Goal: Task Accomplishment & Management: Use online tool/utility

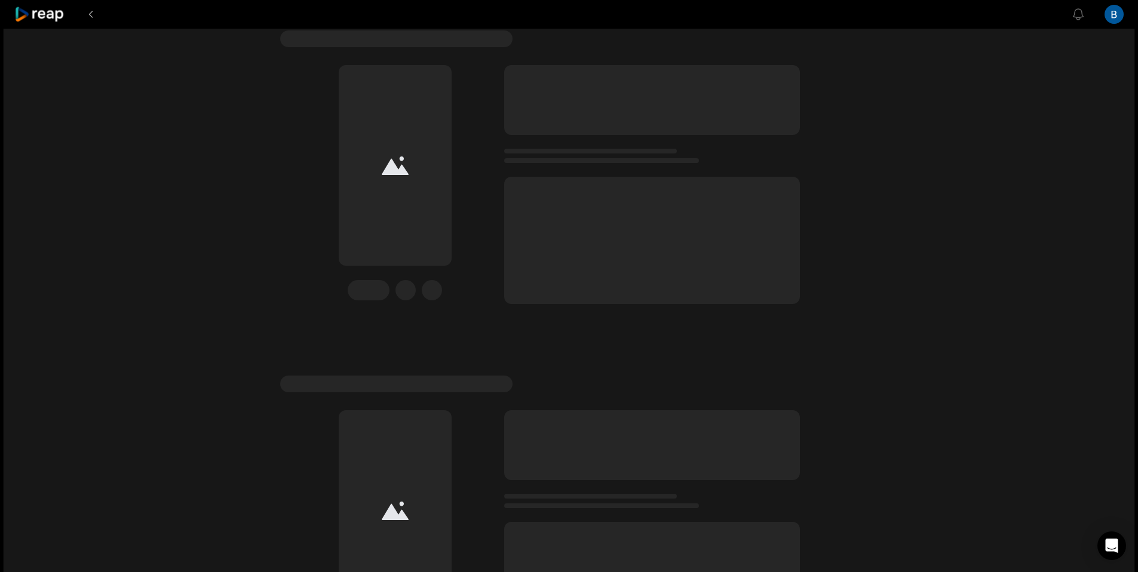
scroll to position [475, 0]
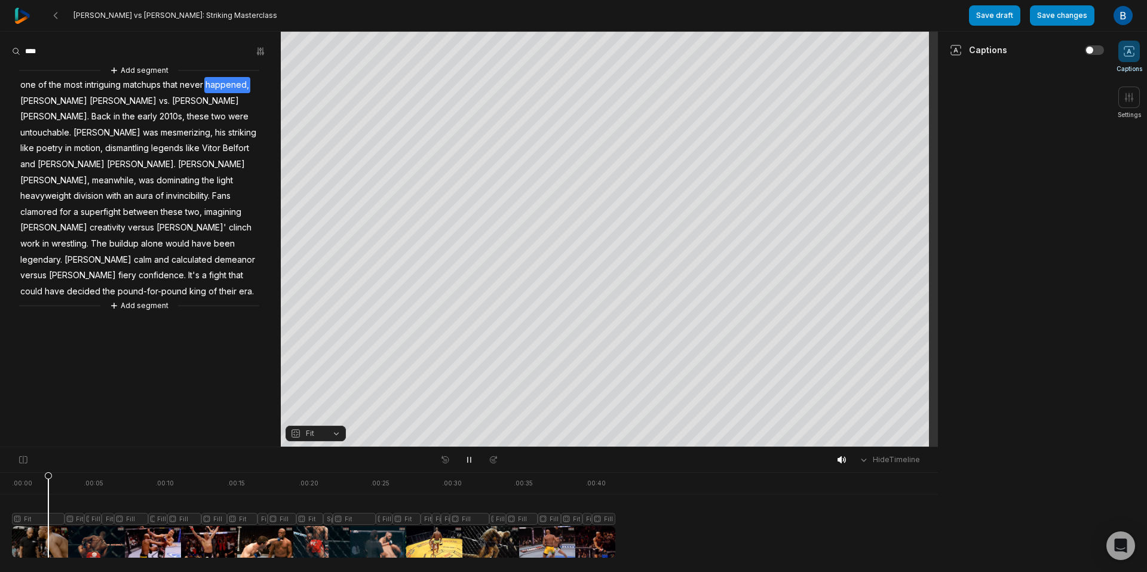
click at [48, 548] on div at bounding box center [313, 514] width 603 height 85
click at [302, 436] on span "Fit" at bounding box center [306, 433] width 32 height 11
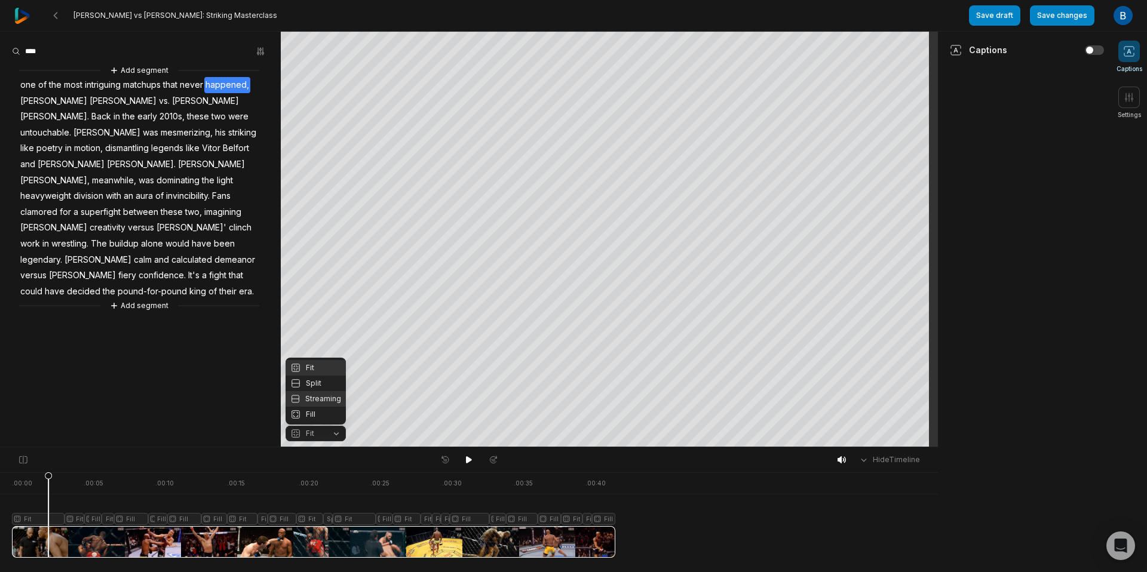
click at [331, 404] on div "Streaming" at bounding box center [315, 399] width 60 height 16
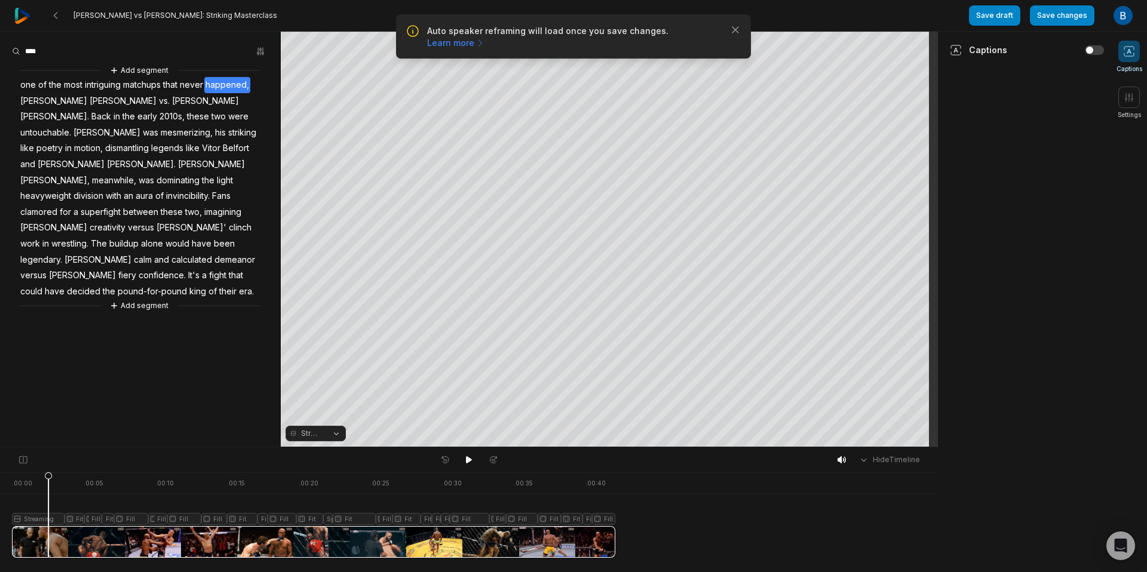
click at [320, 436] on span "Streaming" at bounding box center [311, 433] width 21 height 11
click at [323, 379] on div "Split" at bounding box center [315, 384] width 60 height 16
click at [316, 437] on span "Split" at bounding box center [314, 433] width 16 height 11
click at [318, 368] on div "Fit" at bounding box center [315, 368] width 60 height 16
click at [318, 432] on span "Fit" at bounding box center [306, 433] width 32 height 11
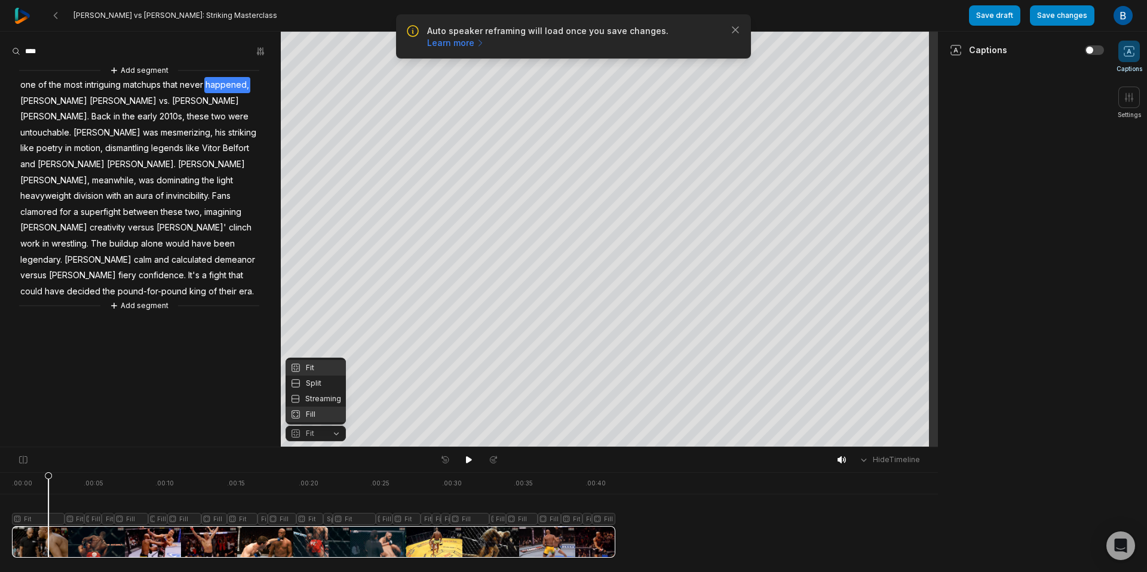
click at [319, 412] on div "Fill" at bounding box center [315, 415] width 60 height 16
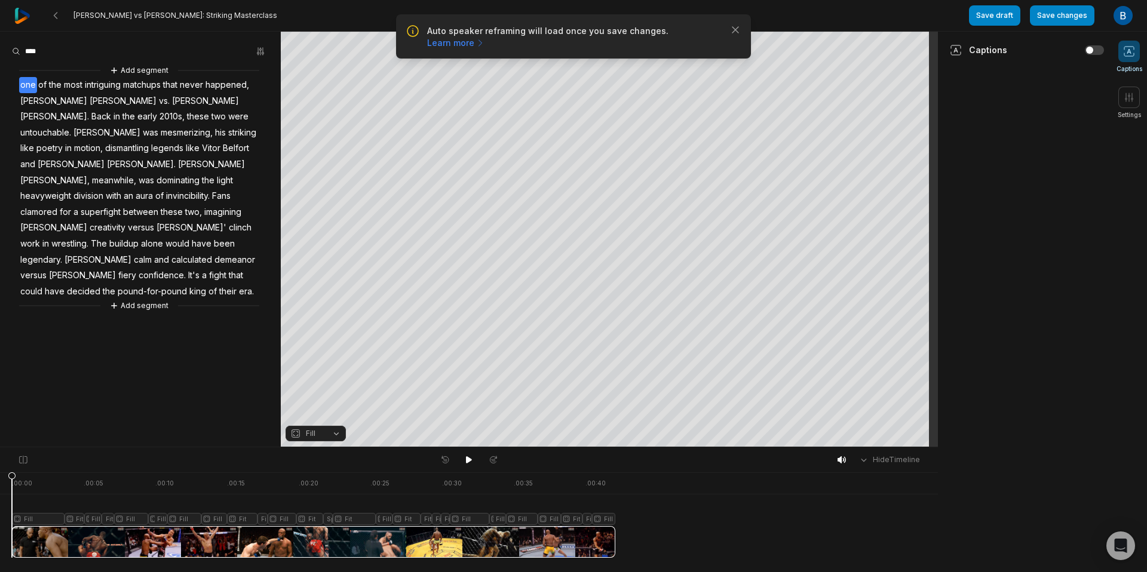
drag, startPoint x: 47, startPoint y: 490, endPoint x: -10, endPoint y: 500, distance: 56.9
click at [0, 500] on html "Auto speaker reframing will load once you save changes. Learn more Close Silva …" at bounding box center [573, 286] width 1147 height 572
click at [469, 456] on icon at bounding box center [469, 460] width 10 height 10
click at [75, 516] on div at bounding box center [313, 514] width 603 height 85
click at [309, 436] on span "Fit" at bounding box center [310, 433] width 8 height 11
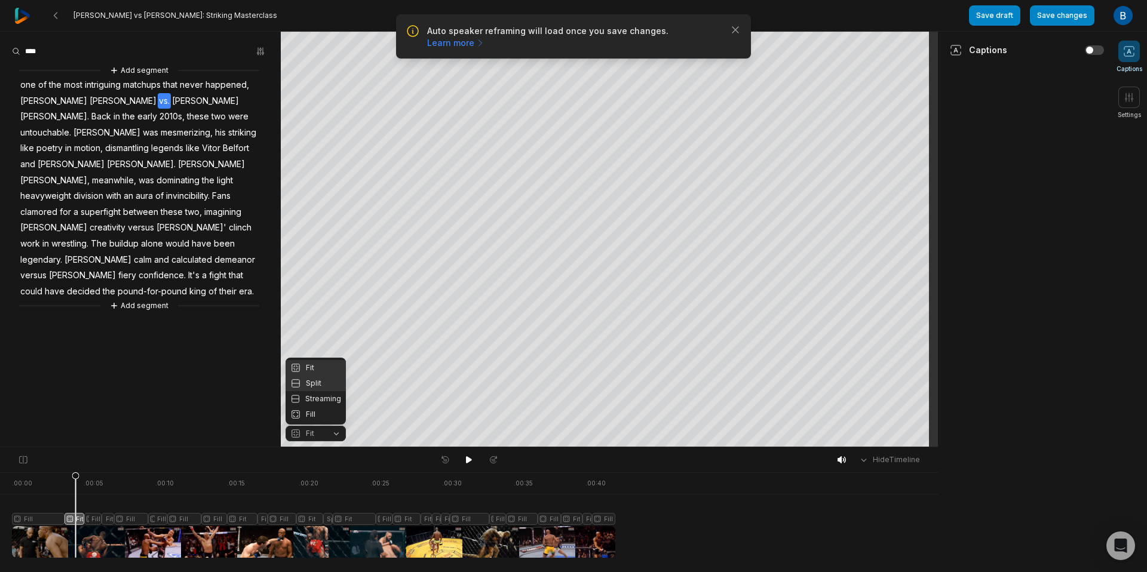
click at [323, 385] on div "Split" at bounding box center [315, 384] width 60 height 16
click at [315, 435] on span "Split" at bounding box center [314, 433] width 16 height 11
click at [322, 408] on div "Fill" at bounding box center [315, 415] width 60 height 16
click at [465, 459] on icon at bounding box center [469, 460] width 10 height 10
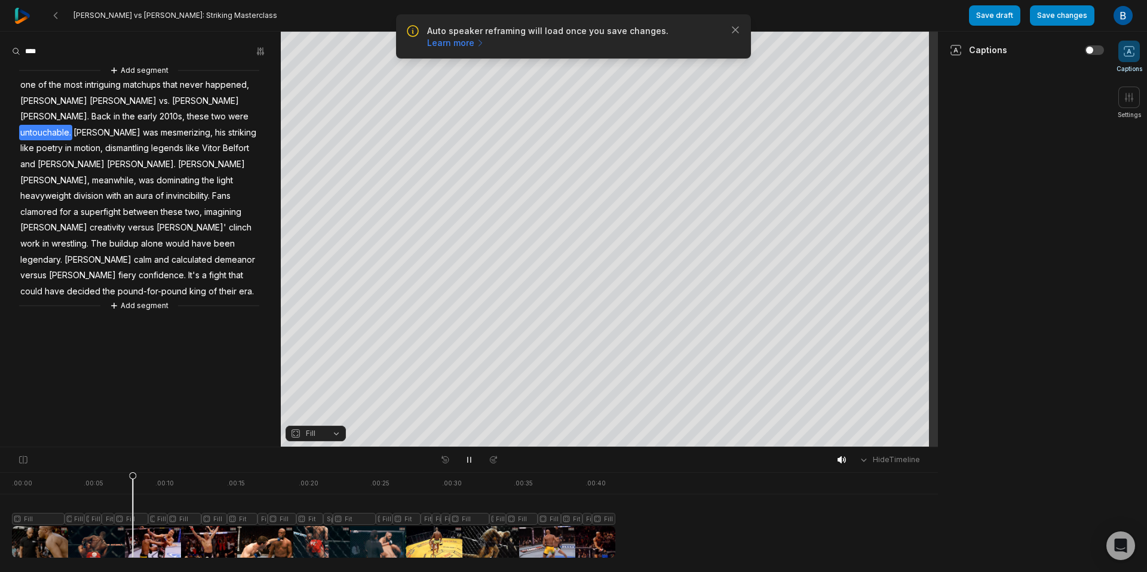
click at [105, 503] on div at bounding box center [313, 514] width 603 height 85
click at [112, 520] on div at bounding box center [313, 514] width 603 height 85
click at [327, 429] on button "Fit" at bounding box center [315, 434] width 60 height 16
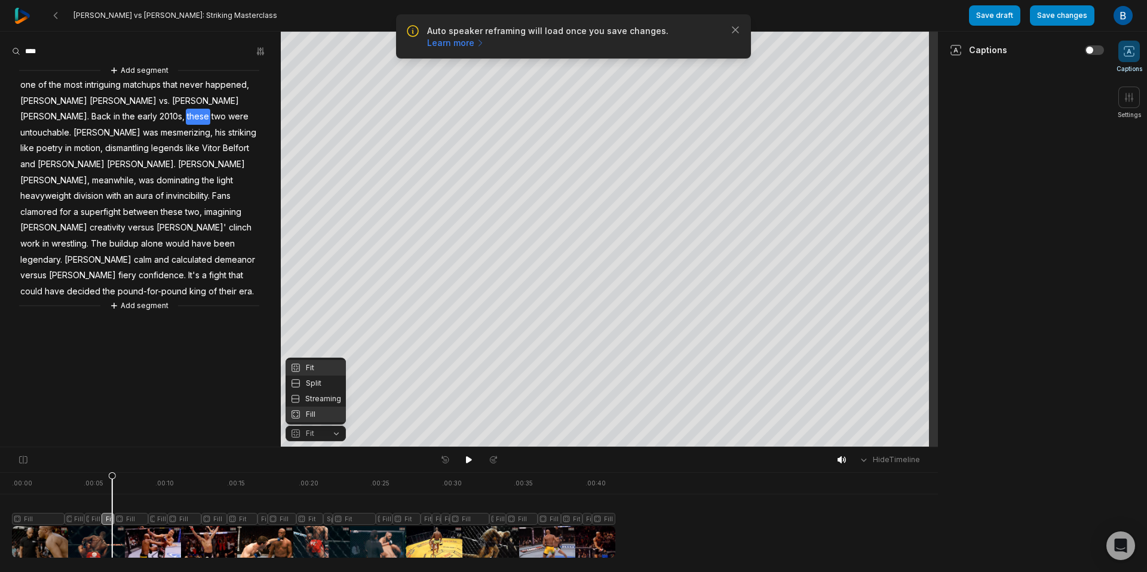
click at [325, 417] on div "Fill" at bounding box center [315, 415] width 60 height 16
click at [475, 459] on button at bounding box center [468, 460] width 17 height 16
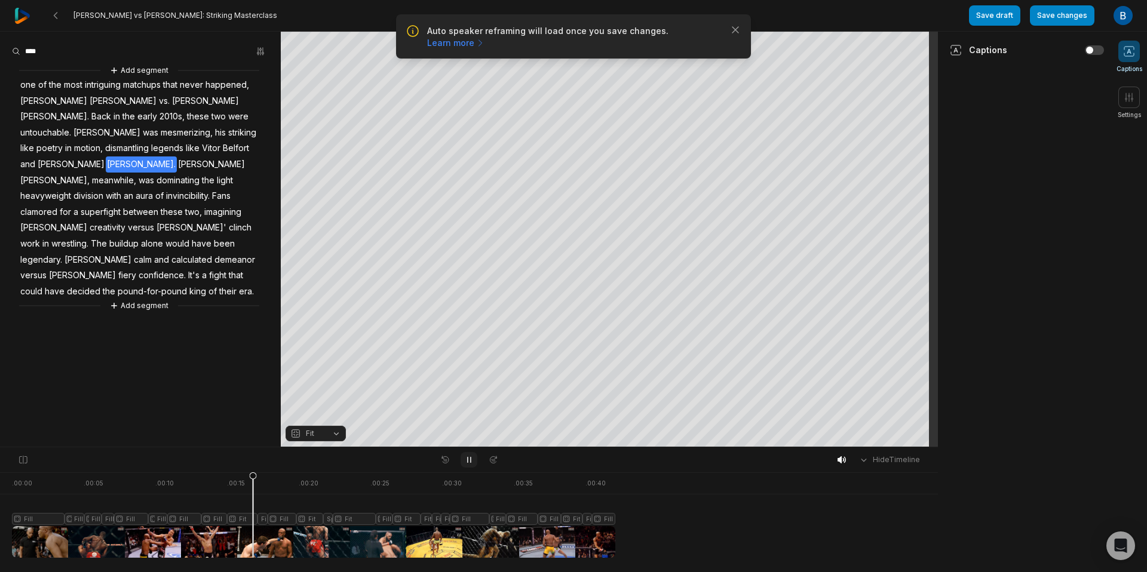
click at [475, 459] on button at bounding box center [468, 460] width 17 height 16
click at [246, 518] on div at bounding box center [313, 514] width 603 height 85
click at [326, 432] on button "Fit" at bounding box center [315, 434] width 60 height 16
click at [323, 416] on div "Fill" at bounding box center [315, 415] width 60 height 16
click at [463, 459] on button at bounding box center [468, 460] width 17 height 16
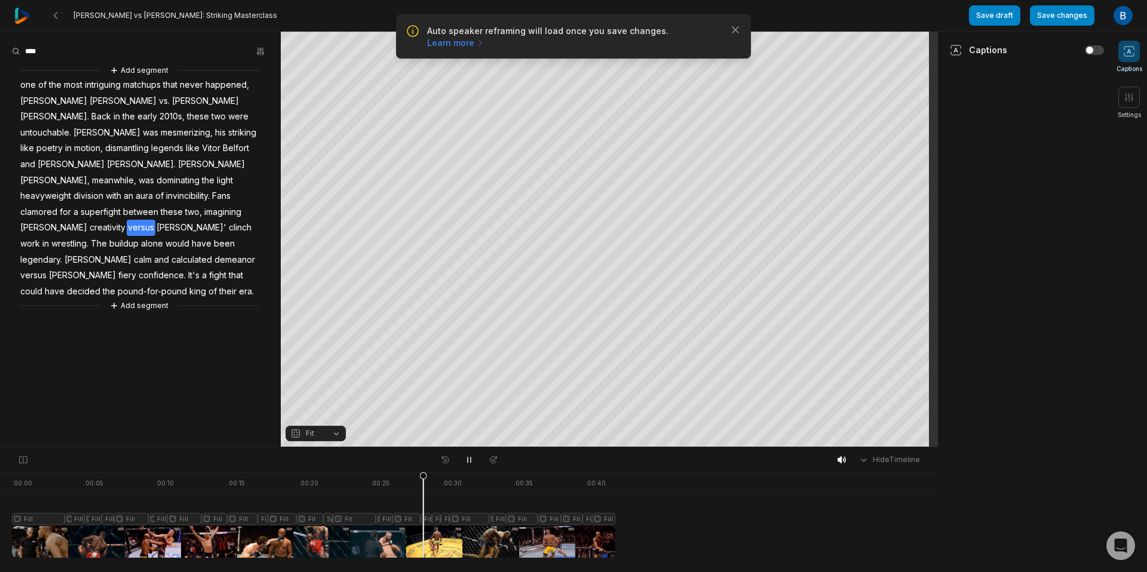
click at [411, 487] on div at bounding box center [313, 514] width 603 height 85
click at [410, 516] on div at bounding box center [313, 514] width 603 height 85
click at [304, 434] on span "Fit" at bounding box center [306, 433] width 32 height 11
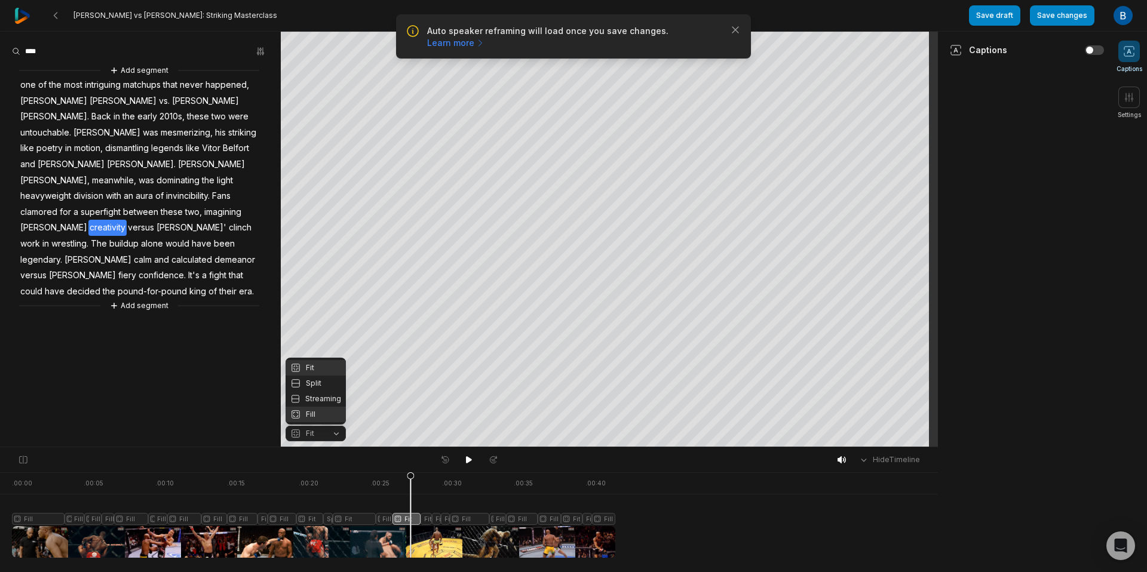
click at [313, 417] on div "Fill" at bounding box center [315, 415] width 60 height 16
click at [474, 455] on button at bounding box center [468, 460] width 17 height 16
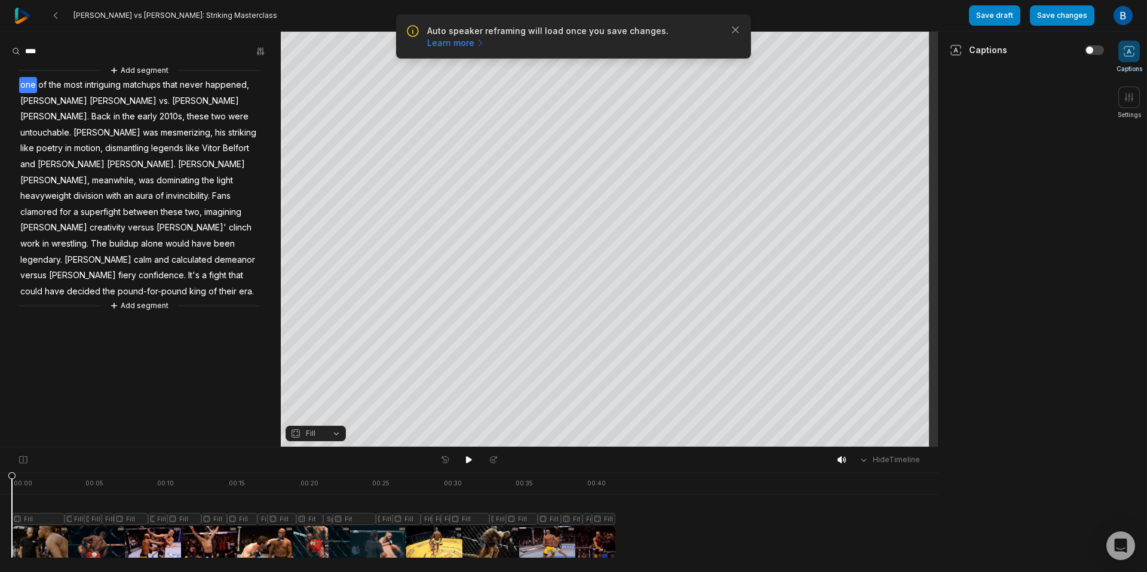
click at [170, 259] on div "Add segment one of the most intriguing matchups that never happened, Anderson S…" at bounding box center [140, 188] width 281 height 248
click at [157, 299] on button "Add segment" at bounding box center [139, 305] width 63 height 13
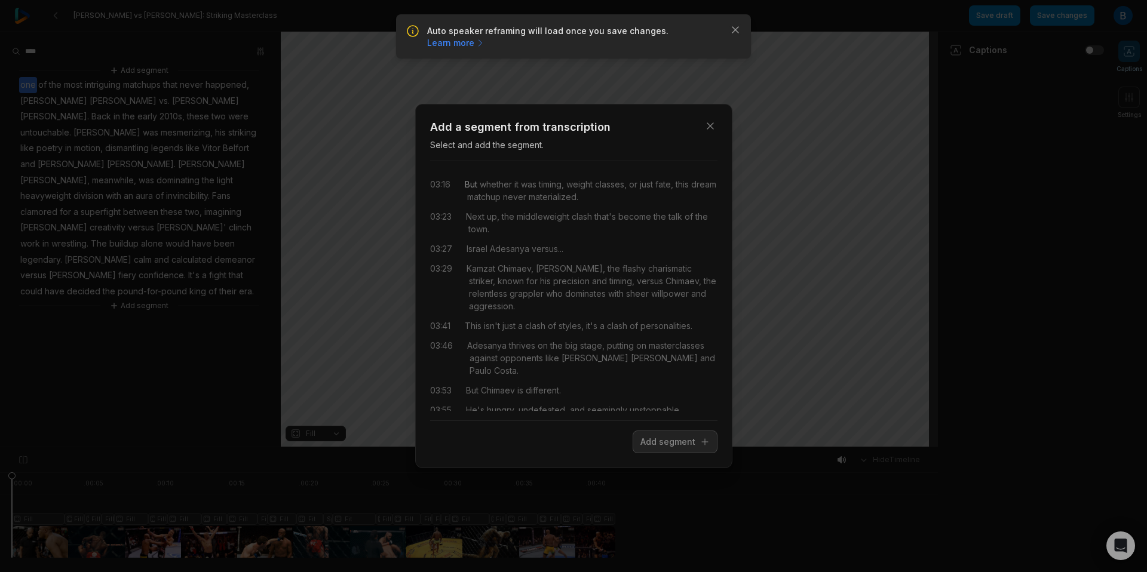
click at [472, 186] on span "But" at bounding box center [471, 184] width 13 height 13
click at [637, 200] on div "But whether it was timing, weight classes, or just fate, this dream matchup nev…" at bounding box center [591, 190] width 253 height 25
click at [578, 196] on span "materialized." at bounding box center [552, 197] width 52 height 13
click at [468, 183] on span "But" at bounding box center [471, 184] width 13 height 13
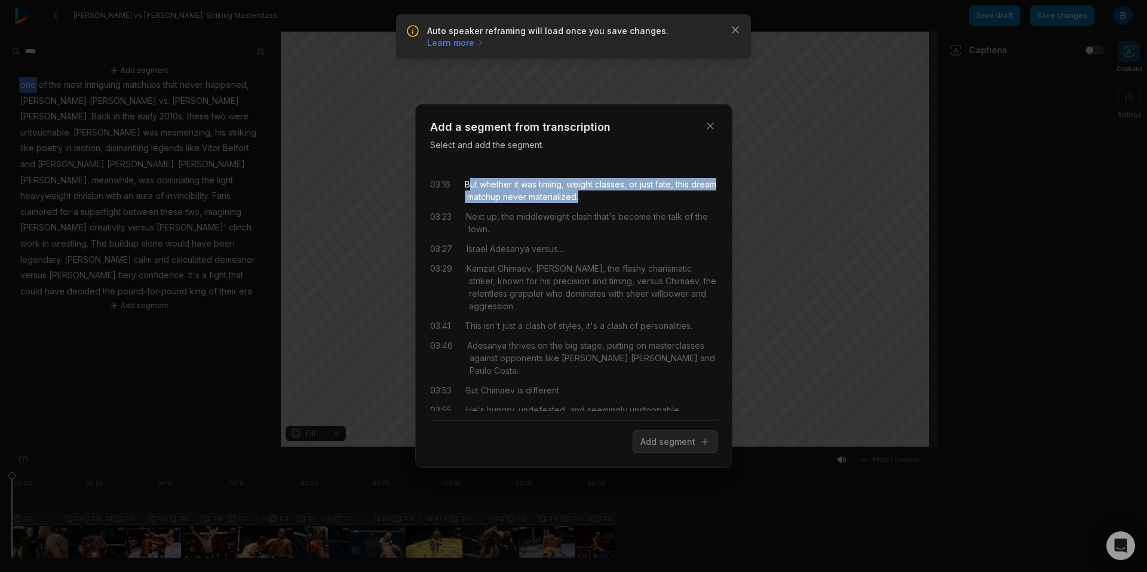
drag, startPoint x: 469, startPoint y: 183, endPoint x: 616, endPoint y: 196, distance: 146.9
click at [616, 196] on div "But whether it was timing, weight classes, or just fate, this dream matchup nev…" at bounding box center [591, 190] width 253 height 25
click at [655, 441] on button "Add segment" at bounding box center [674, 442] width 85 height 23
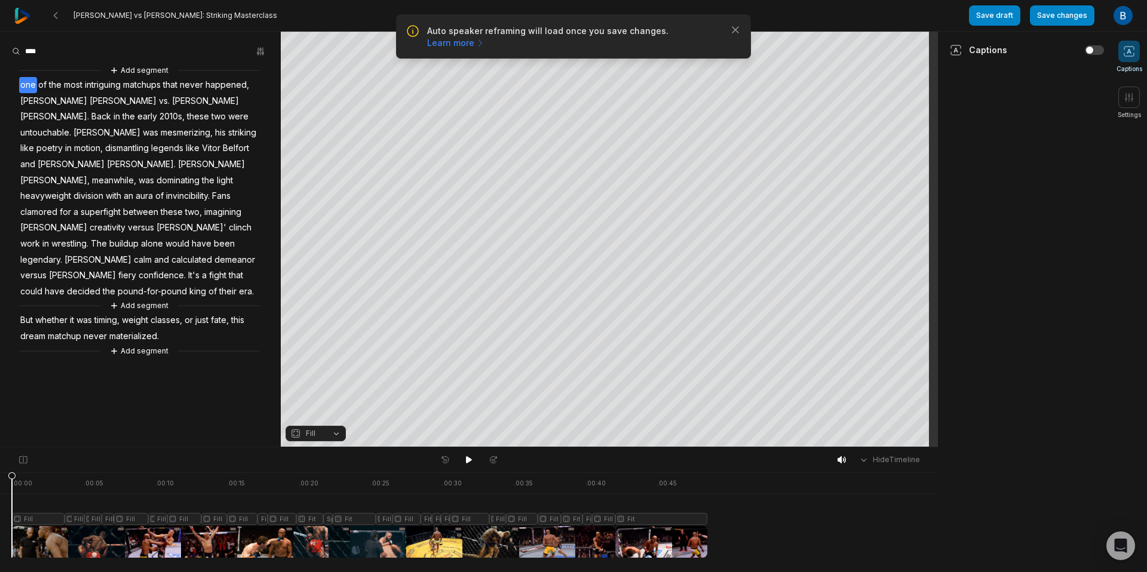
click at [626, 501] on div at bounding box center [359, 514] width 695 height 85
click at [473, 459] on icon at bounding box center [469, 460] width 10 height 10
click at [657, 518] on div at bounding box center [359, 514] width 695 height 85
click at [329, 434] on button "Fit" at bounding box center [315, 434] width 60 height 16
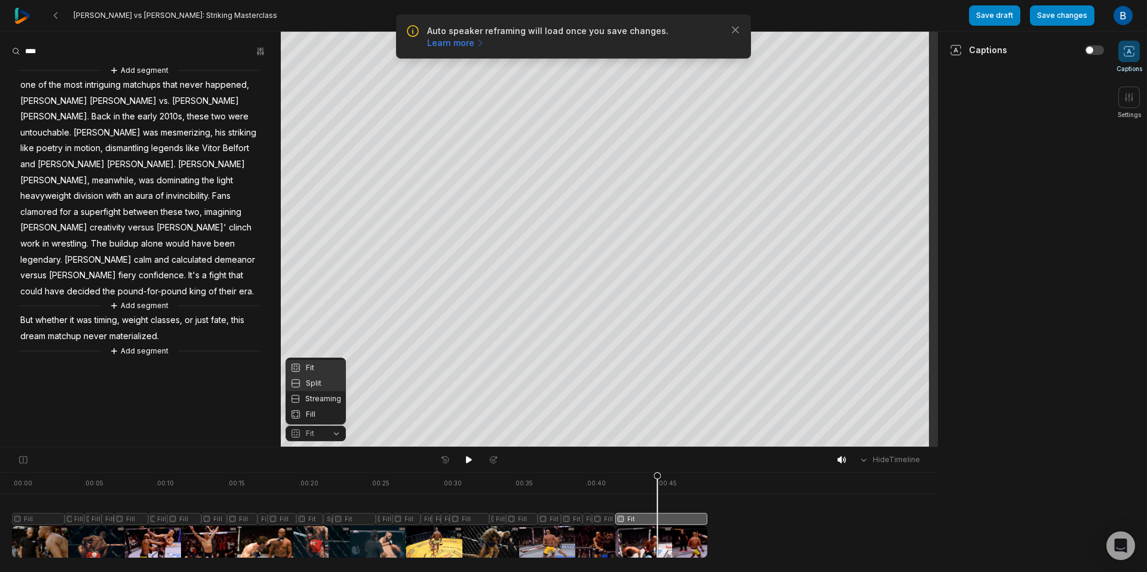
click at [326, 383] on div "Split" at bounding box center [315, 384] width 60 height 16
click at [327, 433] on button "Split" at bounding box center [315, 434] width 60 height 16
click at [328, 396] on div "Streaming" at bounding box center [315, 399] width 60 height 16
click at [333, 436] on button "Streaming" at bounding box center [315, 434] width 60 height 16
click at [324, 419] on div "Fill" at bounding box center [315, 415] width 60 height 16
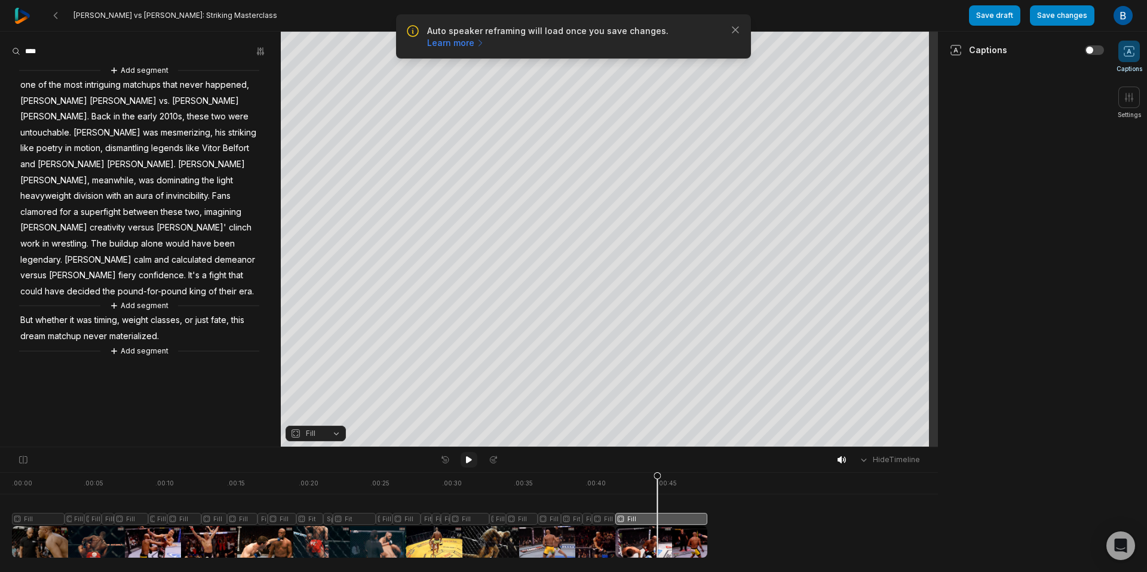
click at [464, 461] on icon at bounding box center [469, 460] width 10 height 10
click at [662, 495] on div at bounding box center [359, 514] width 695 height 85
click at [472, 460] on icon at bounding box center [469, 460] width 10 height 10
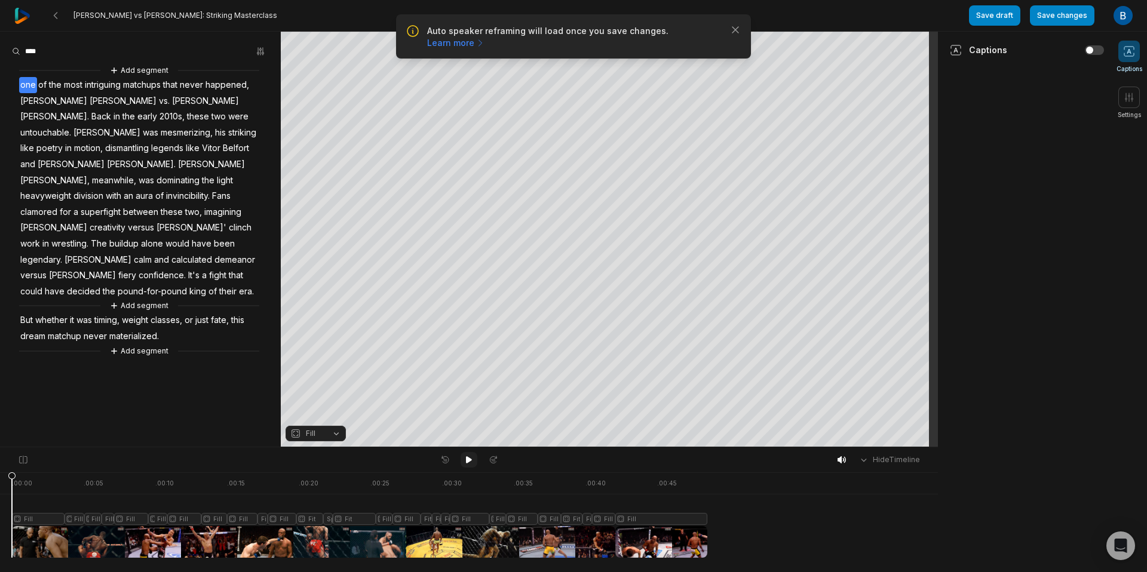
click at [474, 457] on button at bounding box center [468, 460] width 17 height 16
click at [472, 457] on icon at bounding box center [469, 460] width 10 height 10
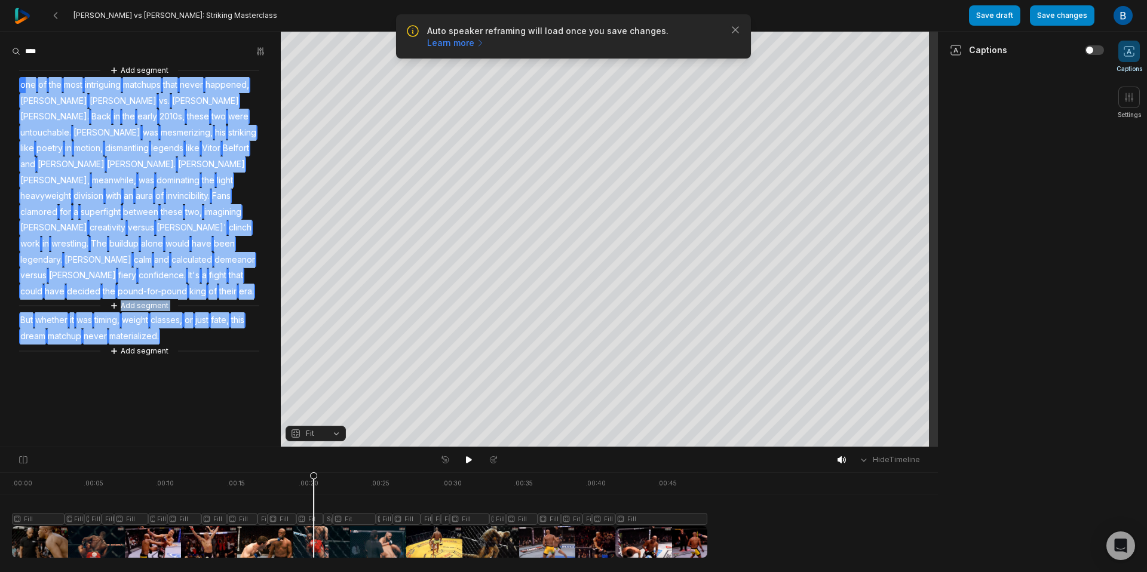
drag, startPoint x: 23, startPoint y: 84, endPoint x: 171, endPoint y: 304, distance: 264.7
click at [171, 304] on div "Add segment one of the most intriguing matchups that never happened, Anderson S…" at bounding box center [140, 211] width 281 height 294
copy div "ne of the most intriguing matchups that never happened, Anderson Silva vs. Jon …"
click at [1058, 15] on button "Save changes" at bounding box center [1062, 15] width 65 height 20
